Goal: Check status

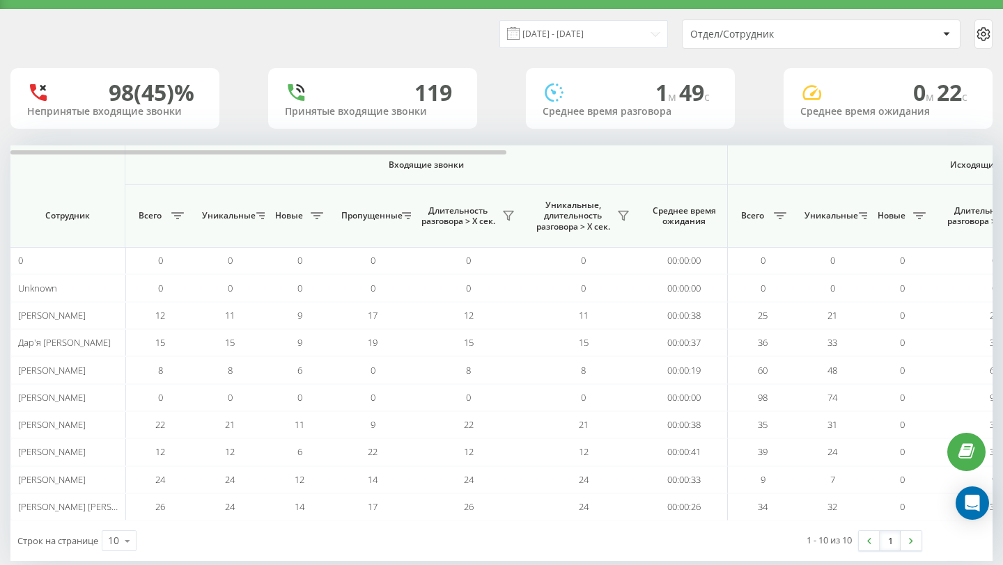
scroll to position [56, 0]
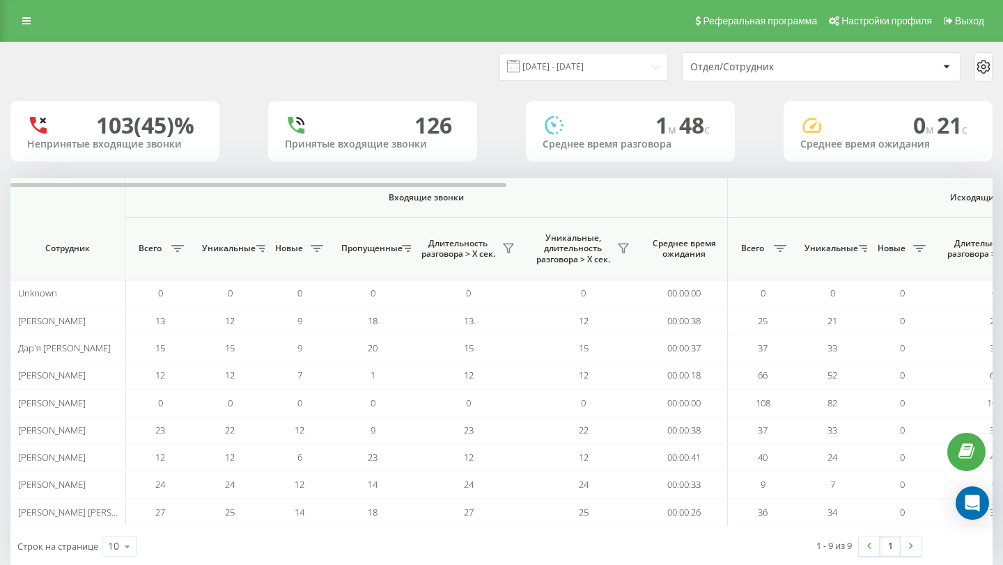
scroll to position [29, 0]
